Goal: Transaction & Acquisition: Purchase product/service

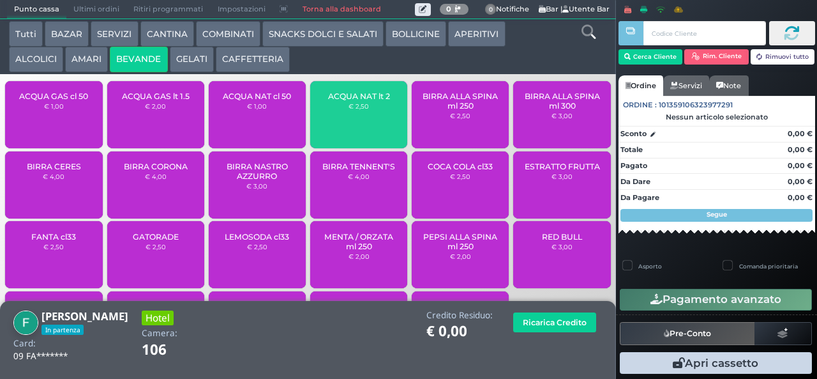
click at [0, 0] on button "Addebito" at bounding box center [0, 0] width 0 height 0
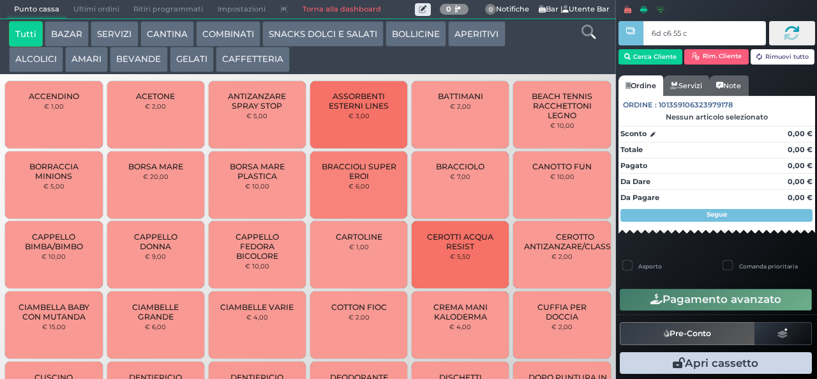
type input "6d c6 55 c3"
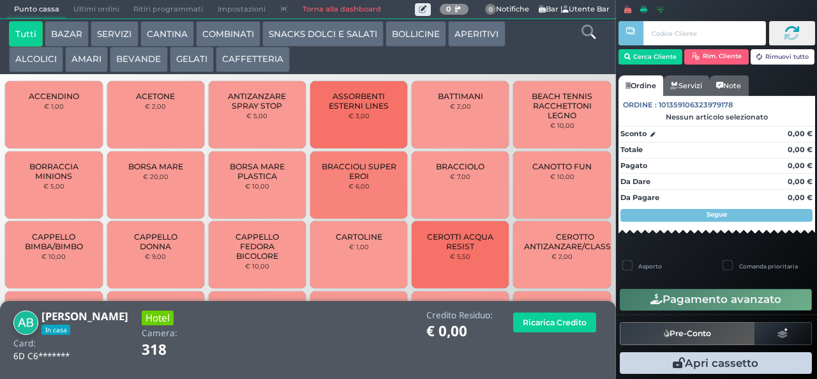
click at [124, 66] on button "BEVANDE" at bounding box center [138, 60] width 57 height 26
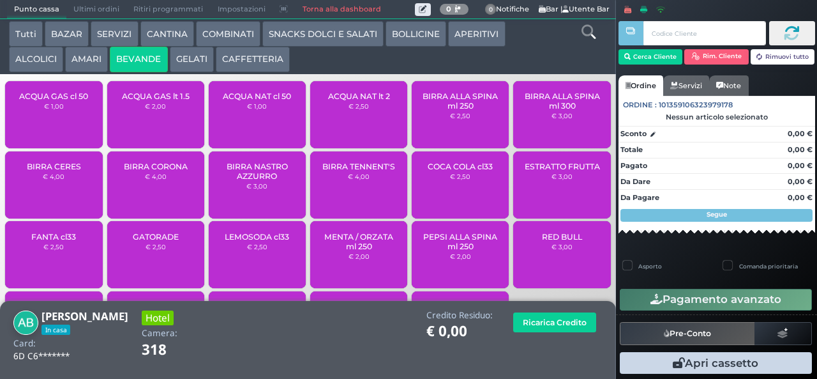
click at [211, 66] on button "GELATI" at bounding box center [192, 60] width 44 height 26
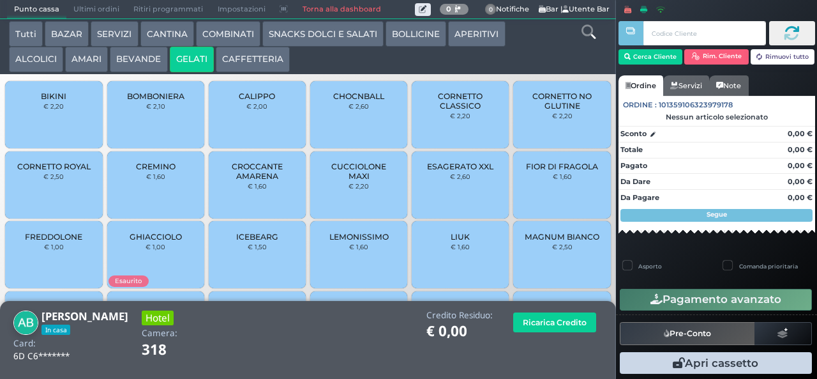
click at [548, 199] on div "FIOR DI FRAGOLA € 1,60" at bounding box center [561, 184] width 97 height 67
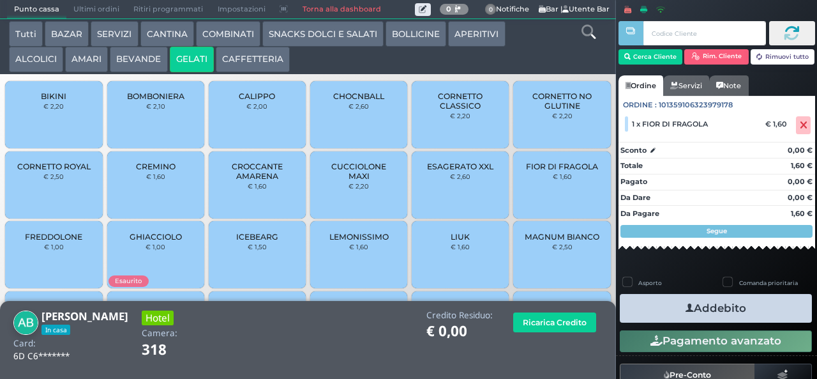
click at [709, 310] on button "Addebito" at bounding box center [716, 308] width 192 height 29
